Goal: Check status: Check status

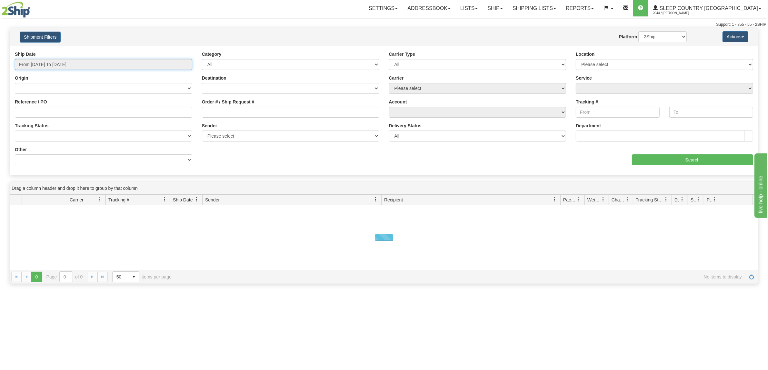
drag, startPoint x: 0, startPoint y: 0, endPoint x: 0, endPoint y: 60, distance: 60.3
click at [0, 60] on div "Please wait... × Confirm Delete Delete Cancel × Confirm Delete Yes No Cancel × …" at bounding box center [384, 156] width 768 height 256
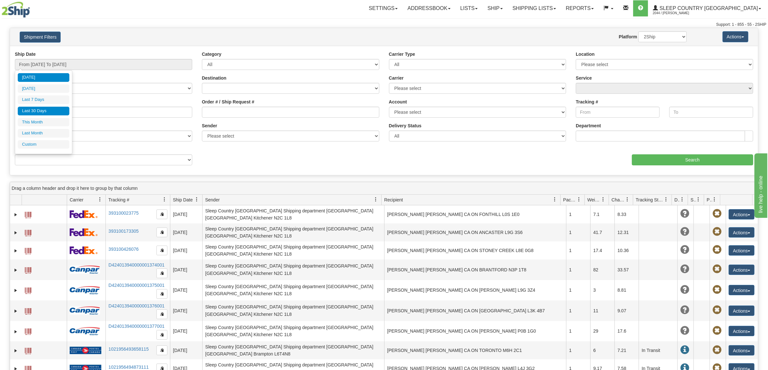
click at [52, 115] on li "Last 30 Days" at bounding box center [44, 111] width 52 height 9
type input "From [DATE] To [DATE]"
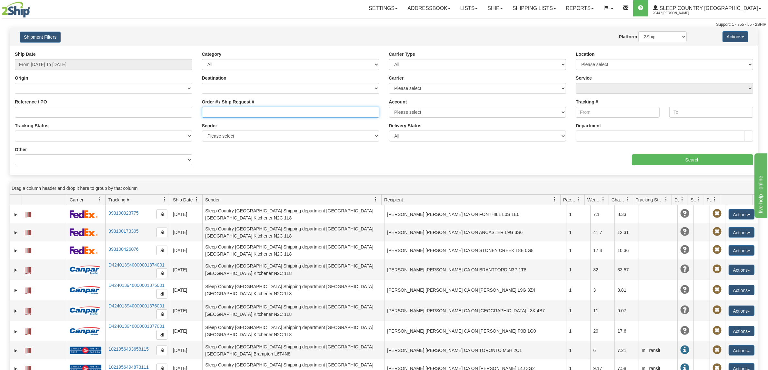
click at [292, 114] on input "Order # / Ship Request #" at bounding box center [290, 112] width 177 height 11
paste input "9002I067635"
type input "9002I067635"
click at [670, 162] on input "Search" at bounding box center [693, 160] width 122 height 11
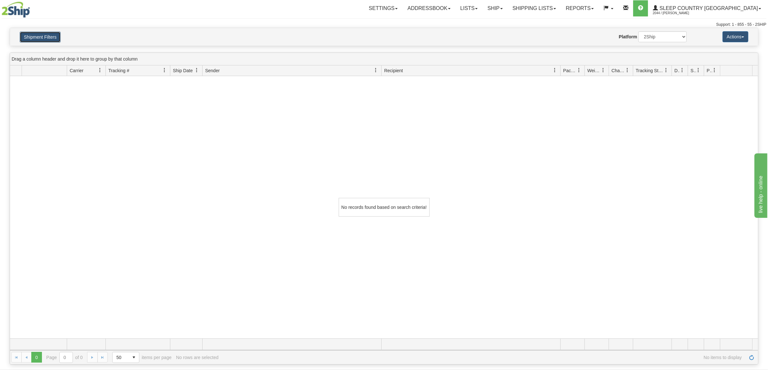
click at [35, 38] on button "Shipment Filters" at bounding box center [40, 37] width 41 height 11
